Goal: Task Accomplishment & Management: Complete application form

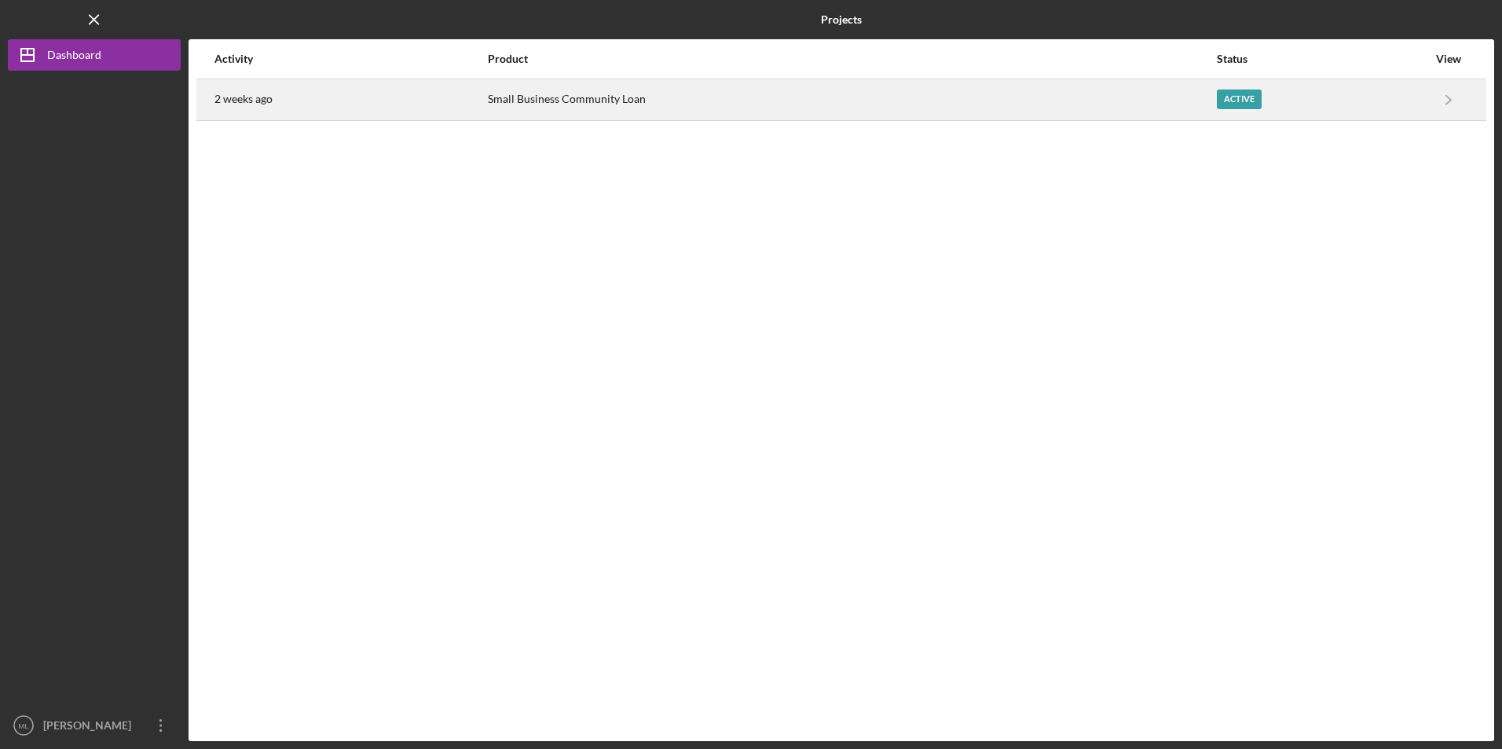
click at [559, 104] on div "Small Business Community Loan" at bounding box center [852, 99] width 728 height 39
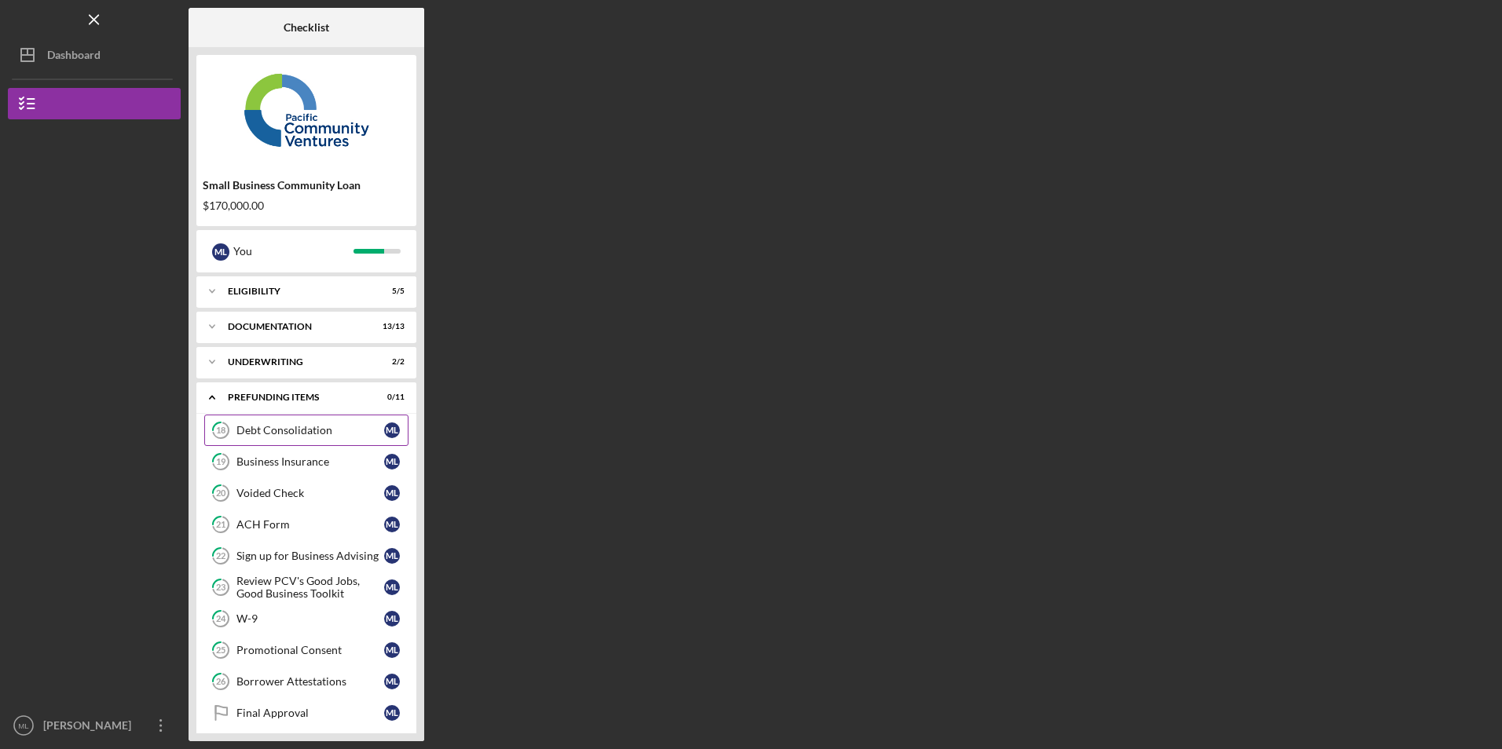
click at [247, 426] on div "Debt Consolidation" at bounding box center [310, 430] width 148 height 13
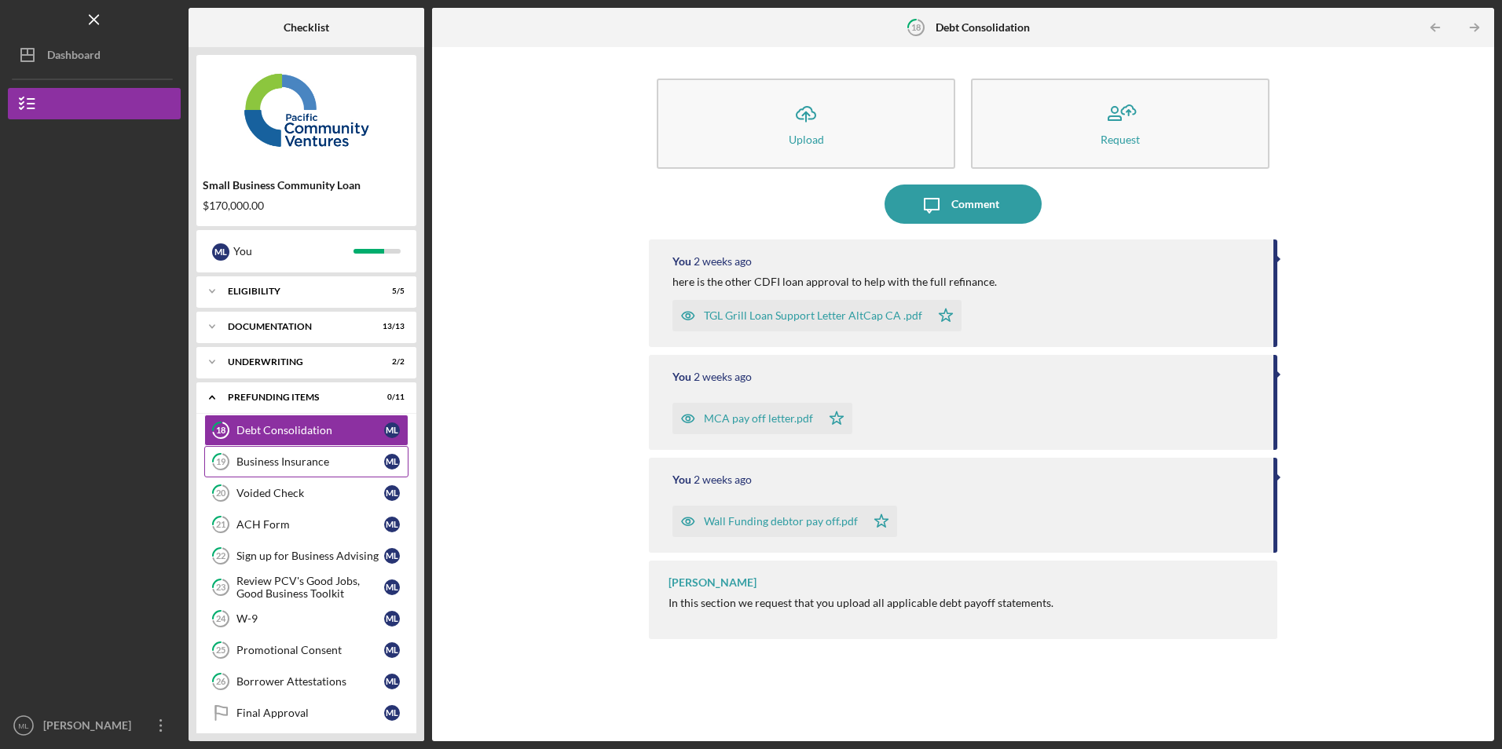
click at [259, 460] on div "Business Insurance" at bounding box center [310, 462] width 148 height 13
